Goal: Task Accomplishment & Management: Use online tool/utility

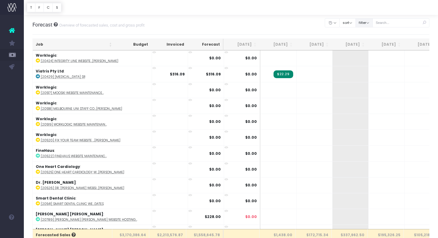
click at [373, 22] on button "filter" at bounding box center [364, 22] width 17 height 9
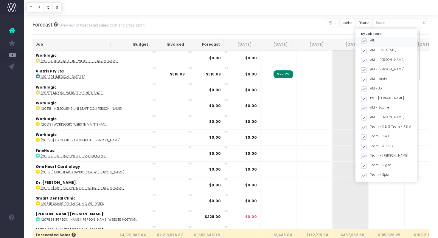
click at [367, 39] on span at bounding box center [363, 40] width 5 height 5
click at [370, 39] on input "All" at bounding box center [372, 40] width 4 height 4
checkbox input "false"
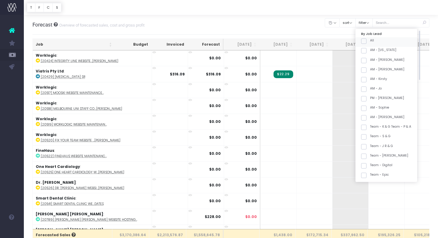
checkbox input "false"
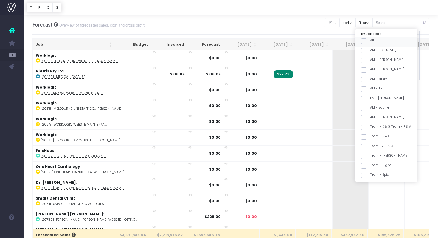
checkbox input "false"
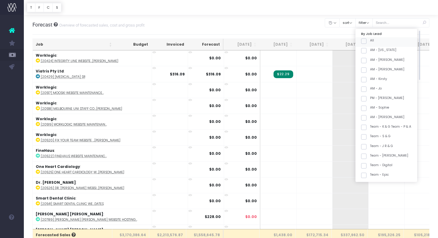
checkbox input "false"
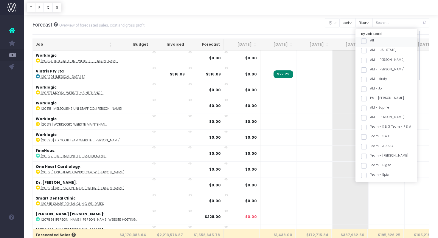
checkbox input "false"
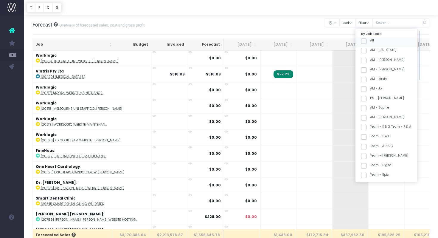
checkbox input "false"
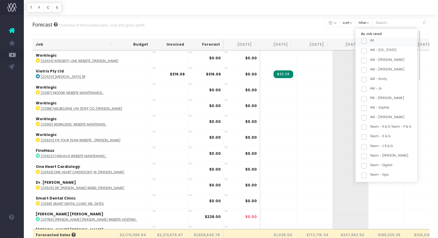
checkbox input "false"
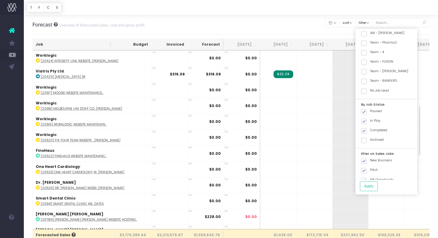
scroll to position [228, 0]
click at [367, 72] on span at bounding box center [363, 71] width 5 height 5
click at [371, 72] on input "Team - [PERSON_NAME]" at bounding box center [372, 71] width 4 height 4
checkbox input "true"
click at [378, 184] on button "Apply" at bounding box center [369, 186] width 18 height 10
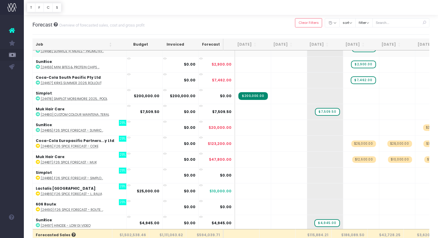
scroll to position [0, 0]
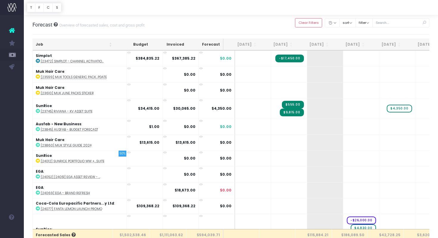
click at [40, 45] on th "Job" at bounding box center [74, 45] width 82 height 12
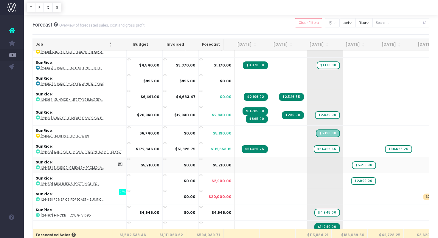
scroll to position [1014, 0]
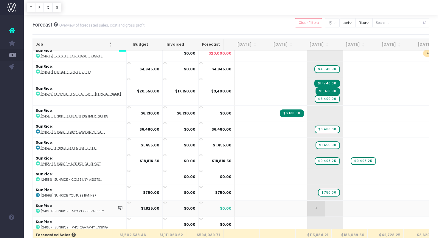
click at [307, 203] on span "+" at bounding box center [316, 208] width 18 height 15
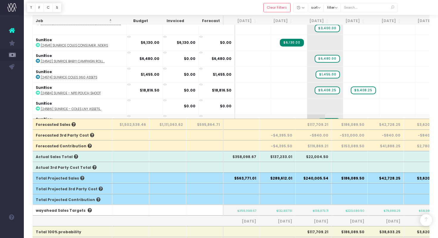
scroll to position [972, 0]
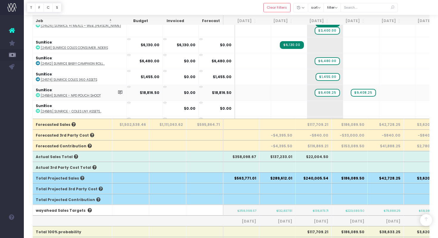
click at [127, 85] on icon at bounding box center [129, 87] width 4 height 4
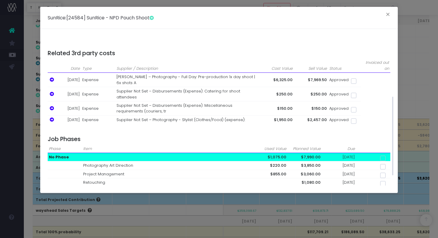
scroll to position [113, 0]
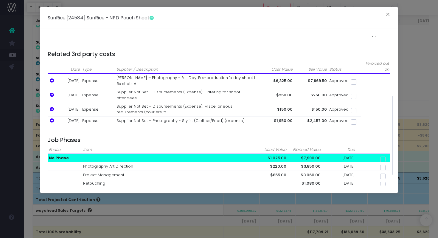
click at [353, 84] on span at bounding box center [353, 81] width 5 height 5
click at [360, 83] on input "checkbox" at bounding box center [362, 81] width 4 height 4
click at [385, 52] on span "-6325.00" at bounding box center [379, 54] width 21 height 7
checkbox input "false"
click at [351, 124] on span at bounding box center [353, 121] width 5 height 5
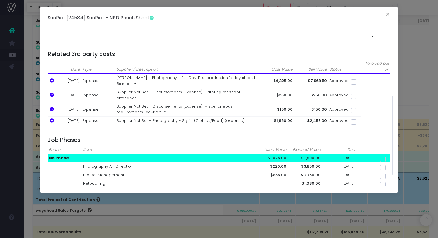
click at [360, 123] on input "checkbox" at bounding box center [362, 121] width 4 height 4
click at [383, 55] on span "-1950.00" at bounding box center [380, 54] width 21 height 7
checkbox input "false"
click at [388, 15] on button "×" at bounding box center [388, 15] width 13 height 10
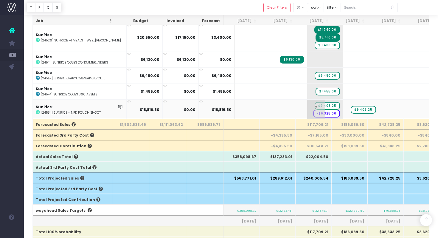
scroll to position [974, 0]
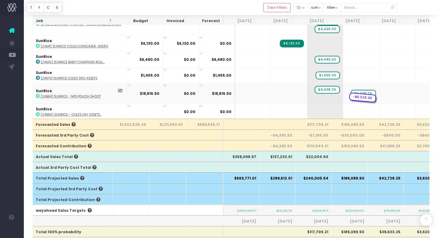
drag, startPoint x: 319, startPoint y: 97, endPoint x: 343, endPoint y: 94, distance: 24.9
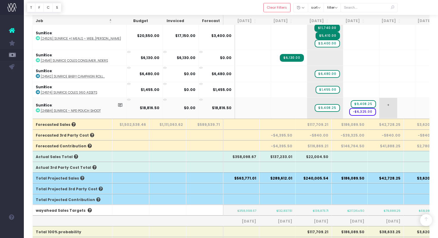
scroll to position [976, 0]
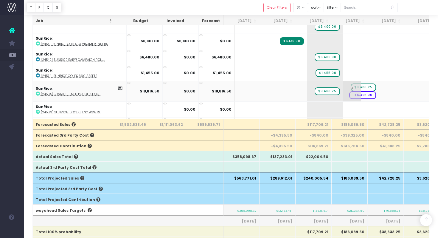
click at [353, 92] on span "-$6,325.00" at bounding box center [362, 95] width 27 height 8
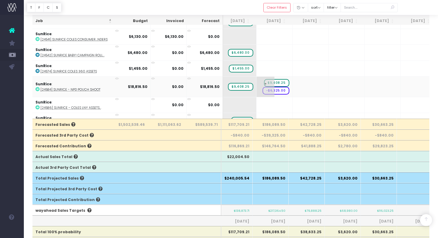
scroll to position [0, 0]
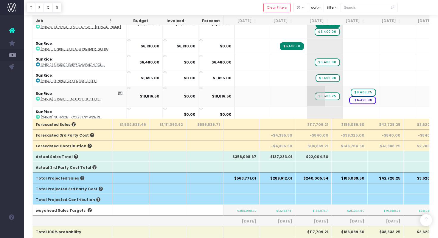
click at [327, 94] on span "$9,408.25" at bounding box center [327, 96] width 25 height 8
click at [321, 93] on span "$9,408.25" at bounding box center [327, 96] width 25 height 8
click at [355, 89] on span "$9,408.25" at bounding box center [363, 93] width 25 height 8
click at [316, 93] on span "$9,408.25" at bounding box center [327, 96] width 25 height 8
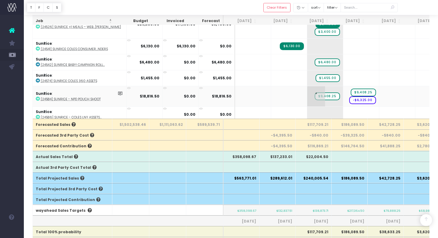
click at [307, 94] on span "+" at bounding box center [316, 96] width 18 height 20
click at [320, 92] on span "$9,408.25" at bounding box center [327, 96] width 25 height 8
click at [319, 93] on span "$9,408.25" at bounding box center [327, 96] width 25 height 8
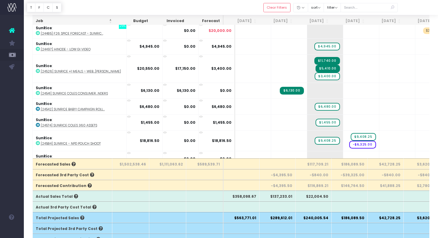
scroll to position [974, 0]
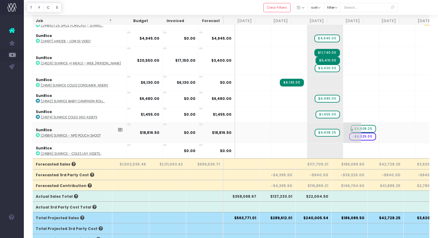
click at [343, 132] on span "+" at bounding box center [352, 132] width 18 height 20
click at [355, 125] on span "$9,408.25" at bounding box center [363, 129] width 25 height 8
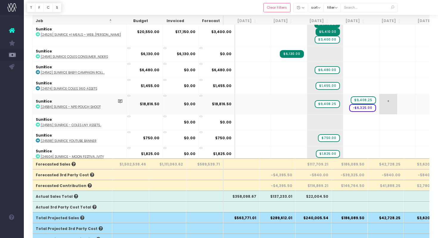
scroll to position [1003, 0]
click at [379, 103] on span "+" at bounding box center [388, 104] width 18 height 20
click at [379, 97] on span "+" at bounding box center [388, 104] width 18 height 20
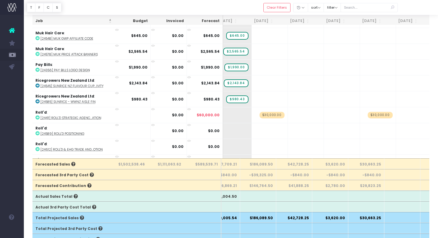
scroll to position [408, 91]
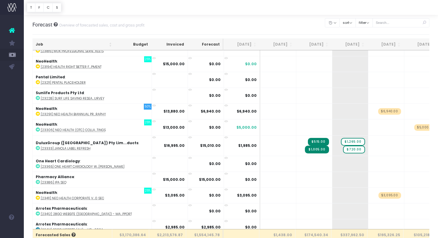
scroll to position [454, 0]
